Goal: Find specific page/section: Find specific page/section

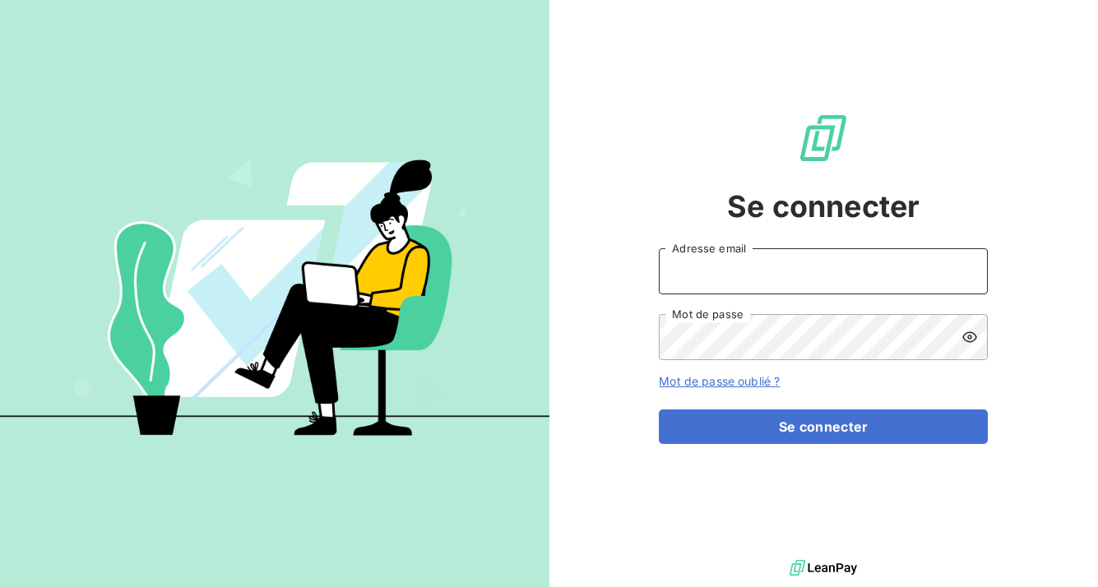
click at [858, 264] on input "Adresse email" at bounding box center [823, 271] width 329 height 46
type input "[EMAIL_ADDRESS][DOMAIN_NAME]"
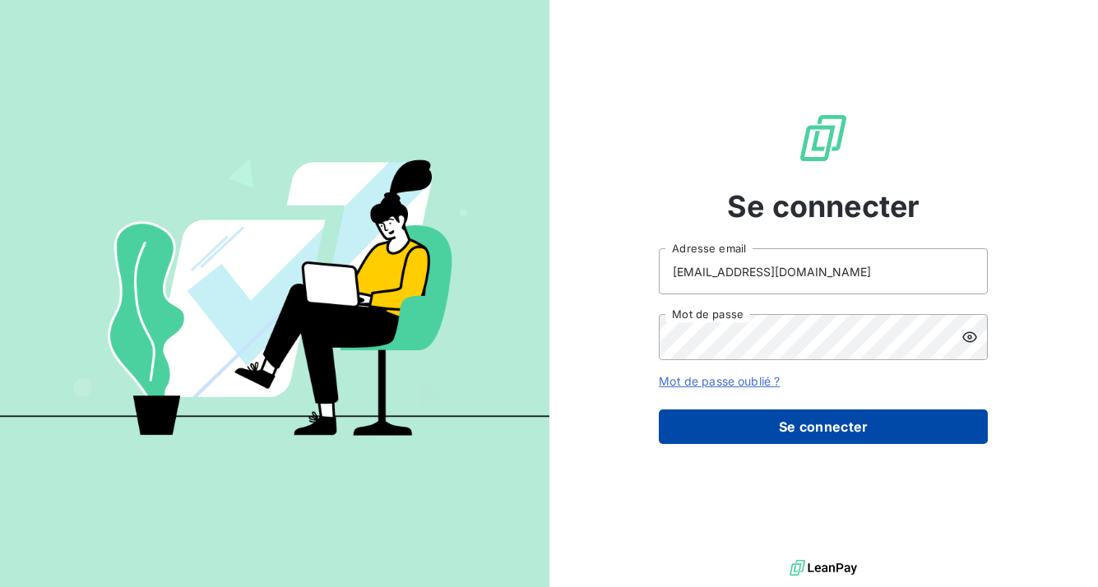
click at [822, 424] on button "Se connecter" at bounding box center [823, 427] width 329 height 35
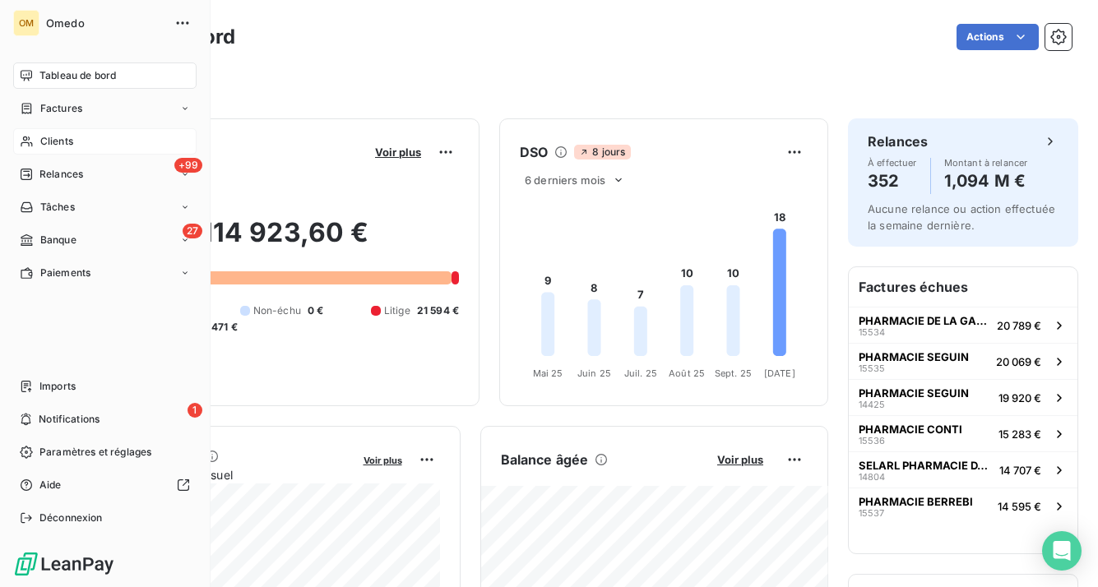
click at [63, 142] on span "Clients" at bounding box center [56, 141] width 33 height 15
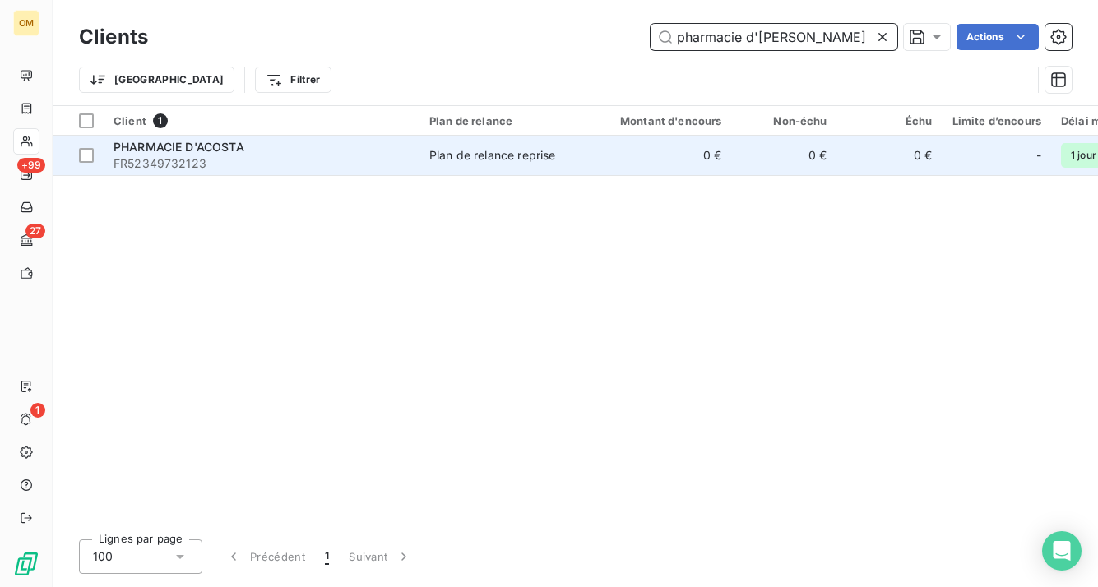
type input "pharmacie d'[PERSON_NAME]"
click at [643, 165] on td "0 €" at bounding box center [661, 155] width 141 height 39
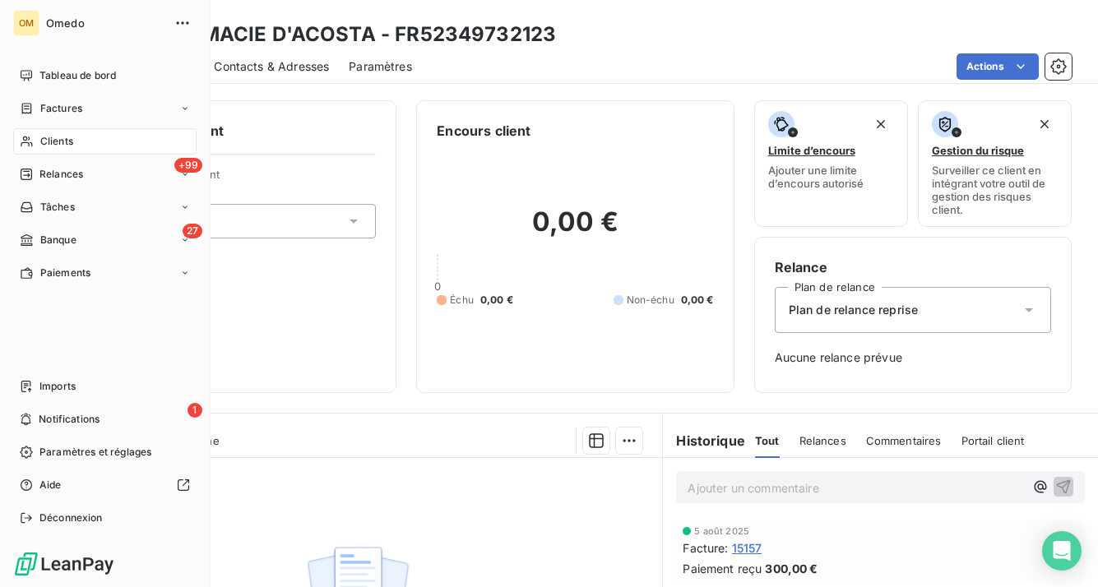
click at [43, 147] on span "Clients" at bounding box center [56, 141] width 33 height 15
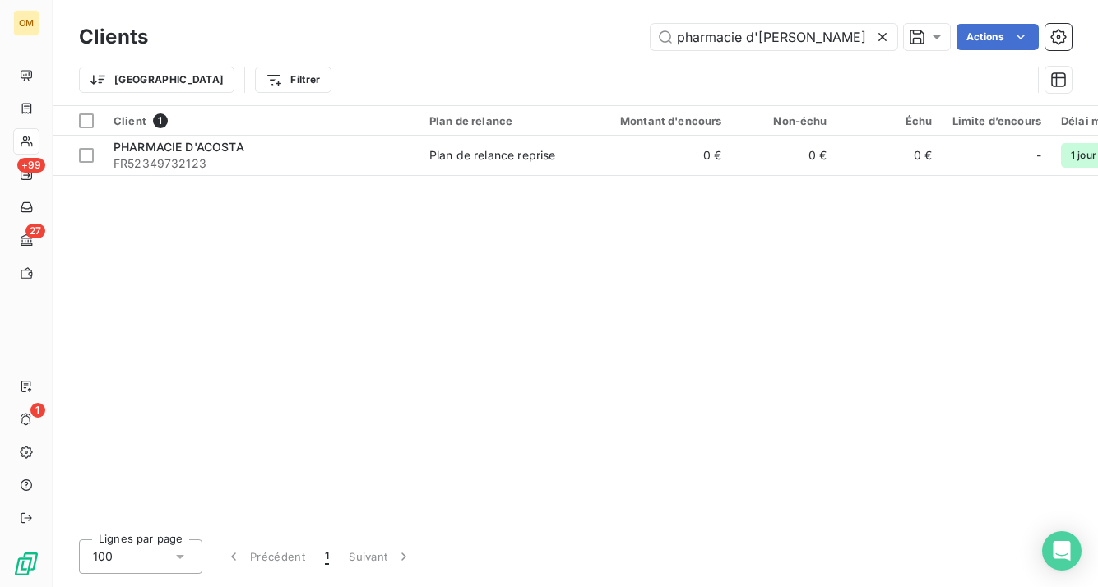
click at [880, 39] on icon at bounding box center [882, 37] width 8 height 8
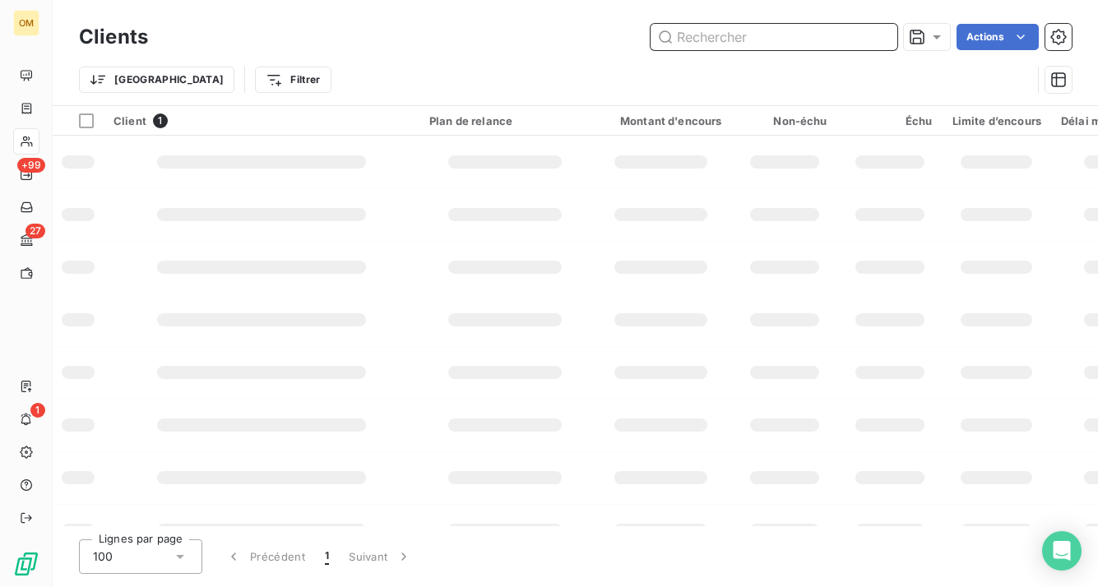
click at [792, 48] on input "text" at bounding box center [774, 37] width 247 height 26
paste input "PHARMACIE DU FAUBOURG SAINT HONORE"
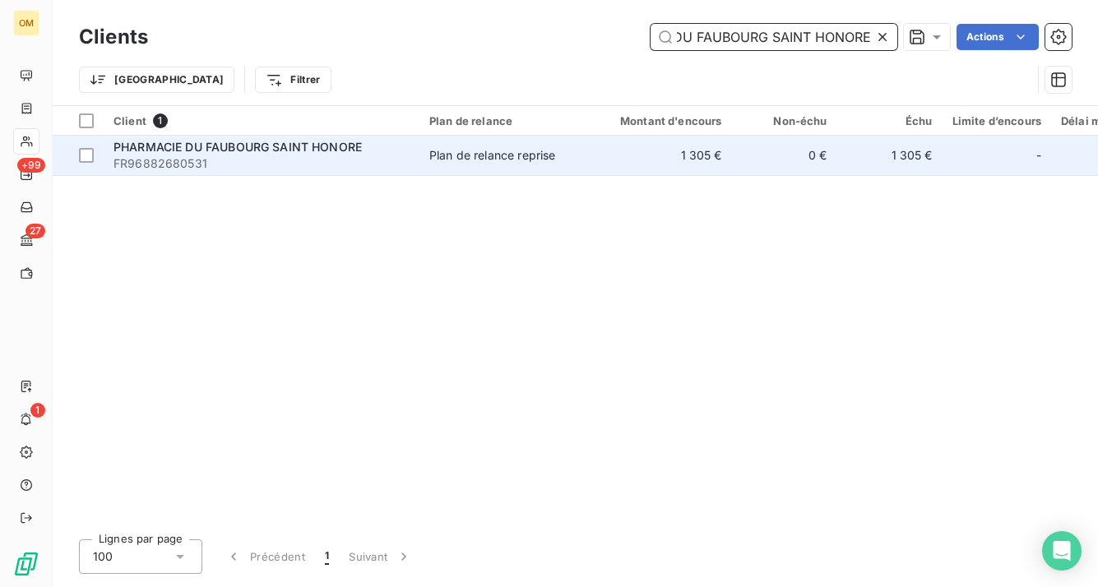
type input "PHARMACIE DU FAUBOURG SAINT HONORE"
click at [653, 164] on td "1 305 €" at bounding box center [661, 155] width 141 height 39
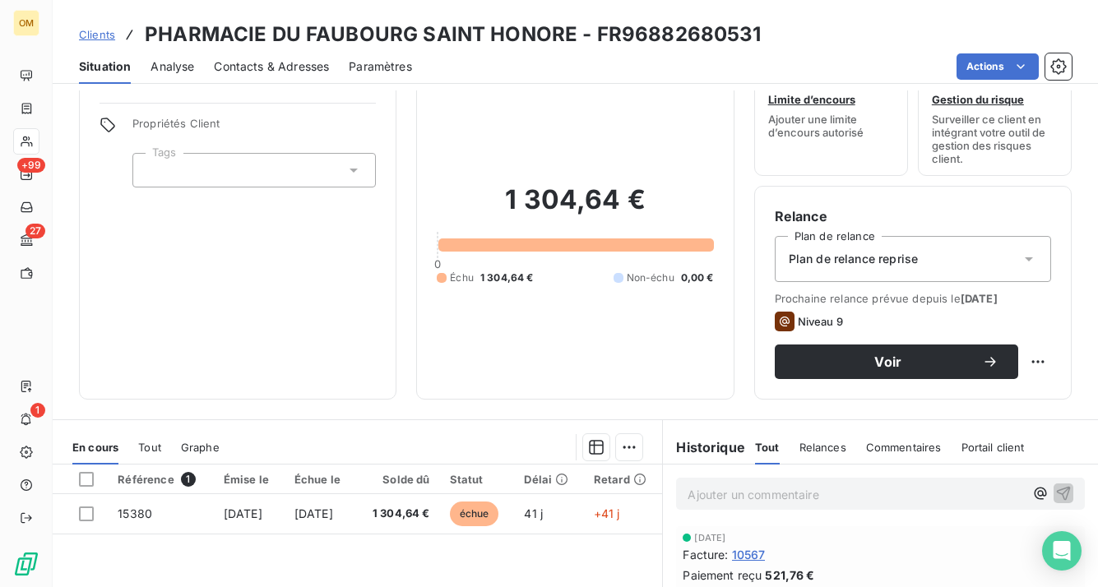
scroll to position [47, 0]
